Goal: Find specific page/section: Find specific page/section

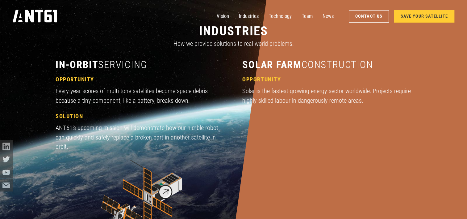
scroll to position [566, 0]
click at [311, 17] on link "Team" at bounding box center [307, 16] width 11 height 13
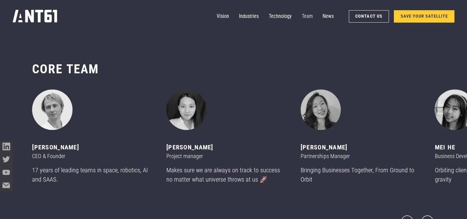
scroll to position [2589, 0]
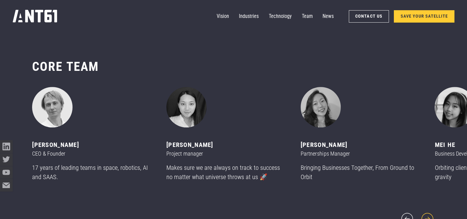
click at [430, 213] on icon "next slide" at bounding box center [427, 218] width 15 height 15
click at [429, 213] on icon "next slide" at bounding box center [427, 218] width 15 height 15
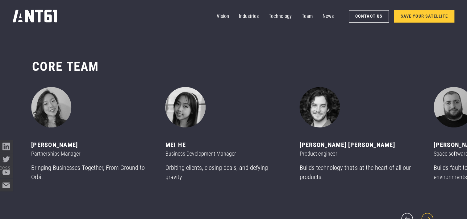
click at [429, 211] on icon "next slide" at bounding box center [427, 218] width 15 height 15
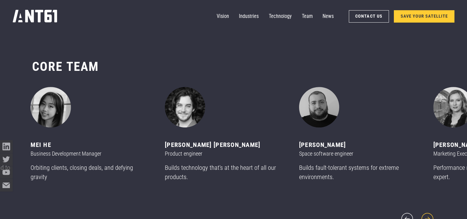
click at [429, 211] on icon "next slide" at bounding box center [427, 218] width 15 height 15
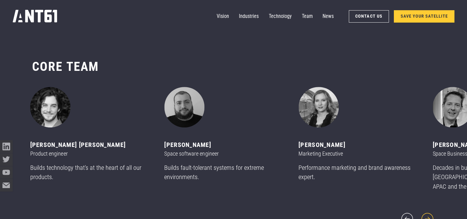
click at [429, 211] on icon "next slide" at bounding box center [427, 218] width 15 height 15
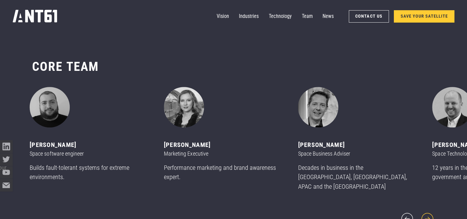
click at [427, 215] on icon "next slide" at bounding box center [427, 218] width 15 height 15
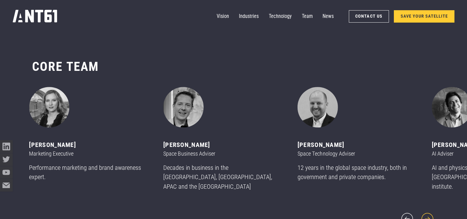
click at [429, 214] on icon "next slide" at bounding box center [427, 219] width 12 height 12
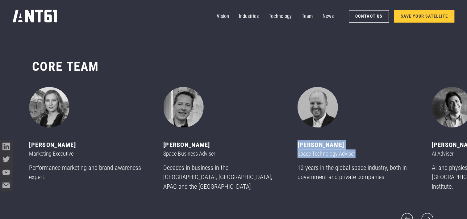
drag, startPoint x: 166, startPoint y: 149, endPoint x: 364, endPoint y: 163, distance: 198.3
click at [364, 163] on div "[PERSON_NAME] Space Technology Adviser 12 years in the global space industry, b…" at bounding box center [357, 137] width 119 height 100
copy div "[PERSON_NAME] Space Technology Adviser"
